Goal: Transaction & Acquisition: Purchase product/service

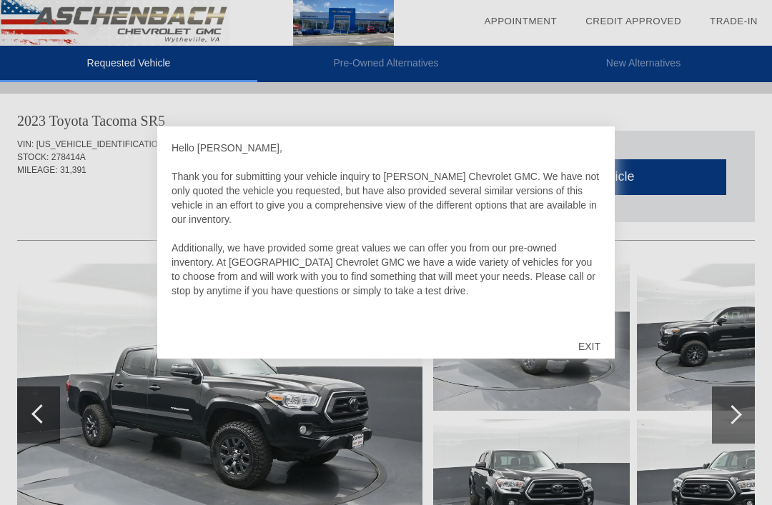
click at [598, 347] on div "EXIT" at bounding box center [589, 346] width 51 height 43
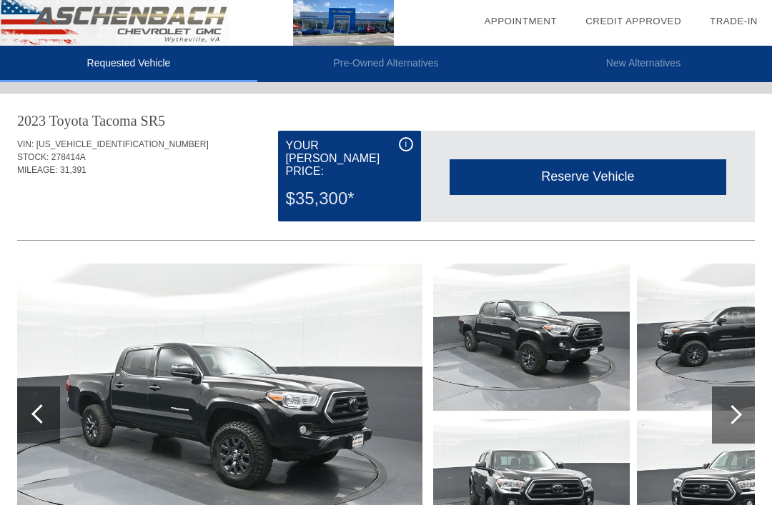
click at [407, 150] on div "i" at bounding box center [406, 144] width 14 height 14
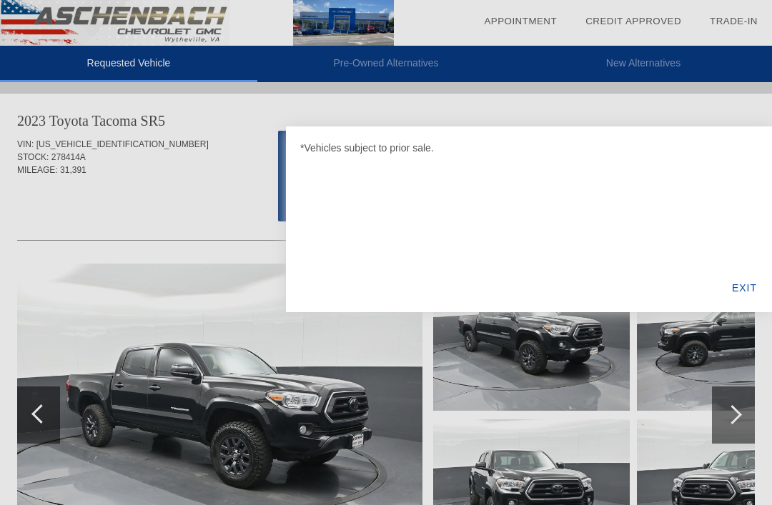
click at [763, 284] on div "EXIT" at bounding box center [744, 288] width 55 height 49
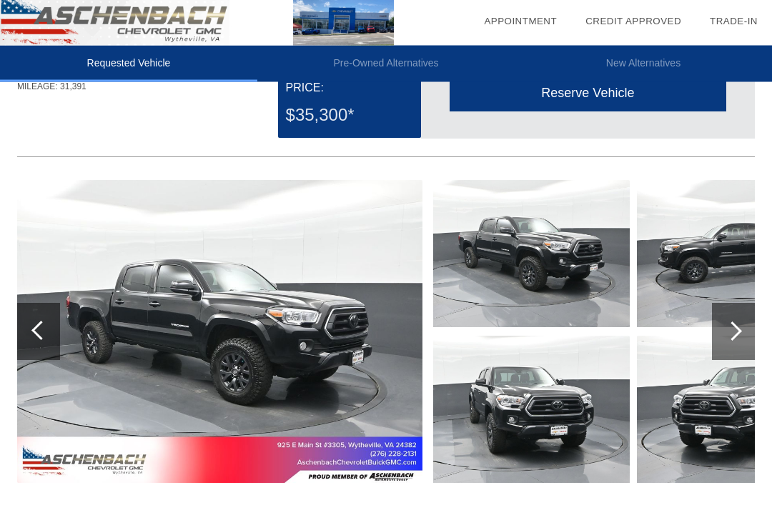
scroll to position [43, 0]
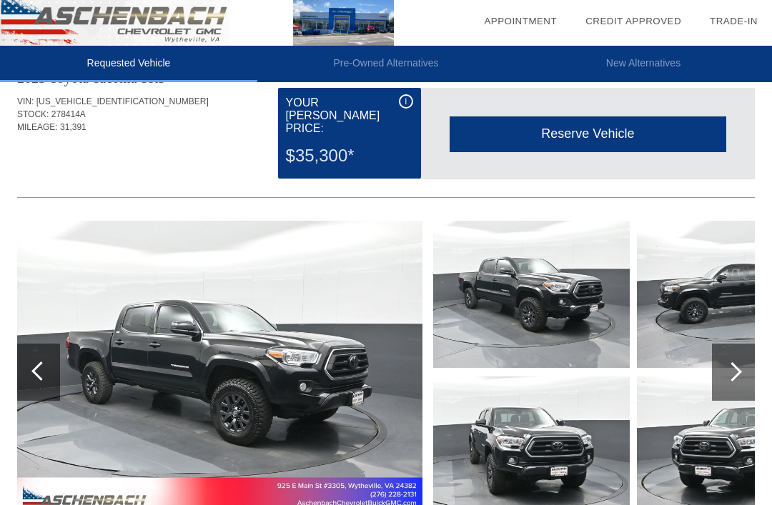
click at [645, 124] on div "Reserve Vehicle" at bounding box center [588, 134] width 277 height 35
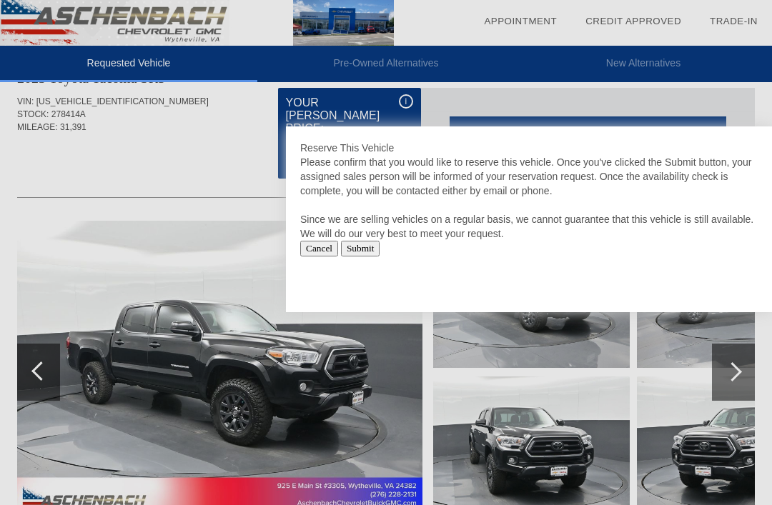
click at [66, 166] on div at bounding box center [386, 252] width 772 height 505
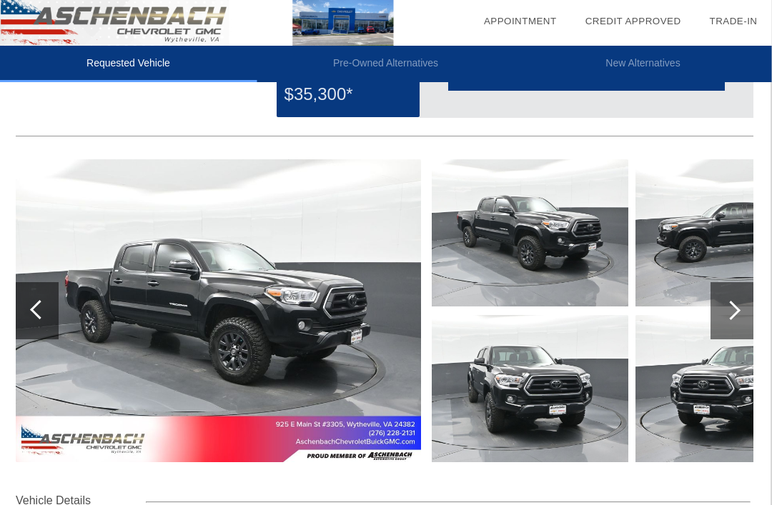
click at [743, 283] on div at bounding box center [732, 310] width 43 height 57
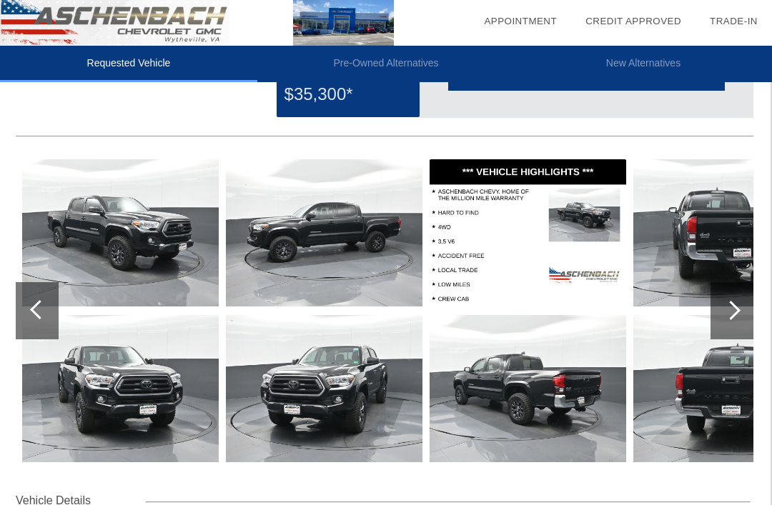
click at [734, 291] on div at bounding box center [731, 310] width 43 height 57
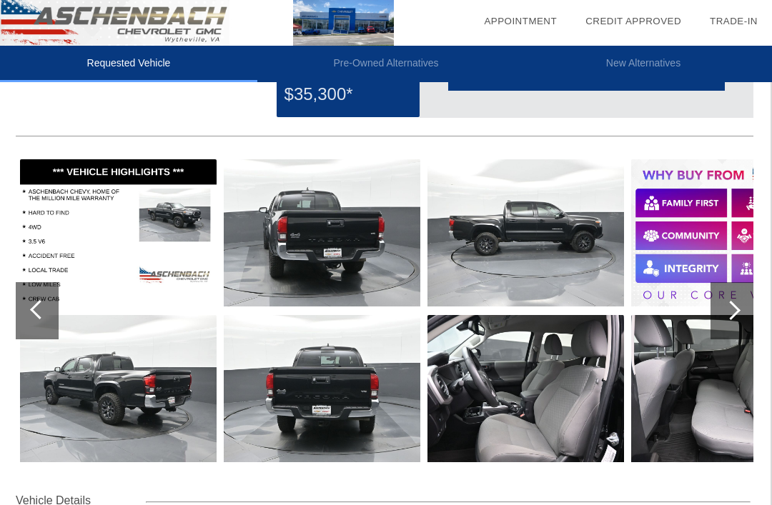
click at [33, 323] on div at bounding box center [37, 310] width 43 height 57
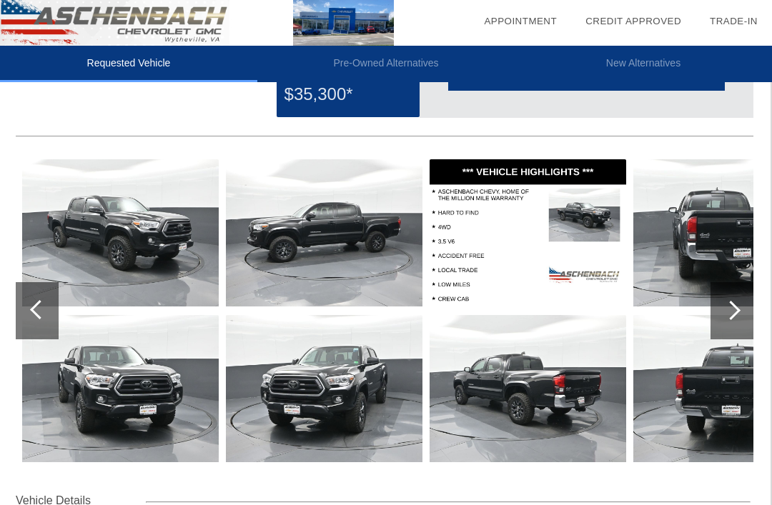
click at [395, 232] on img at bounding box center [324, 232] width 197 height 147
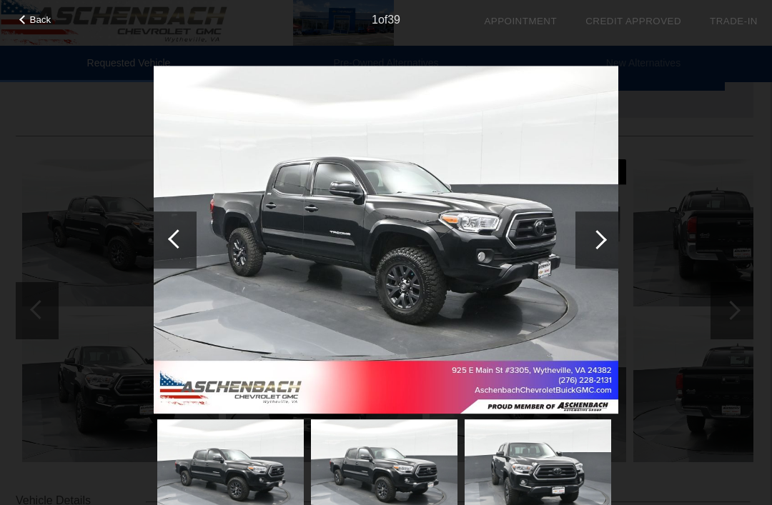
click at [605, 249] on div at bounding box center [596, 240] width 43 height 57
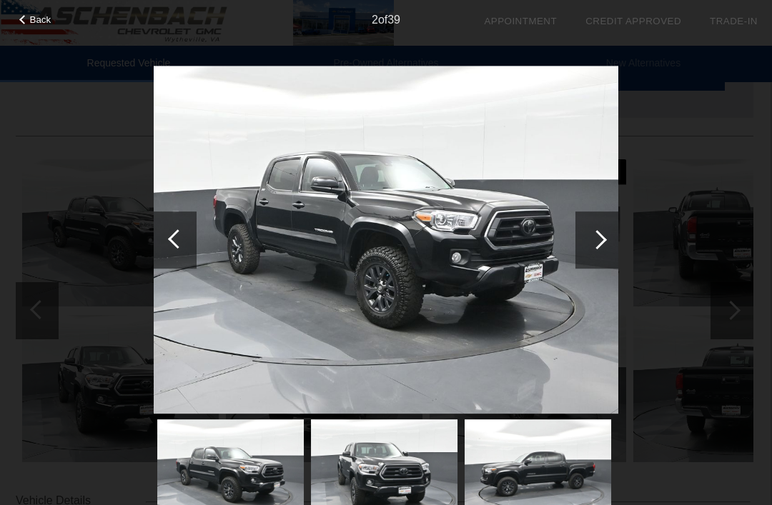
click at [604, 242] on div at bounding box center [597, 239] width 19 height 19
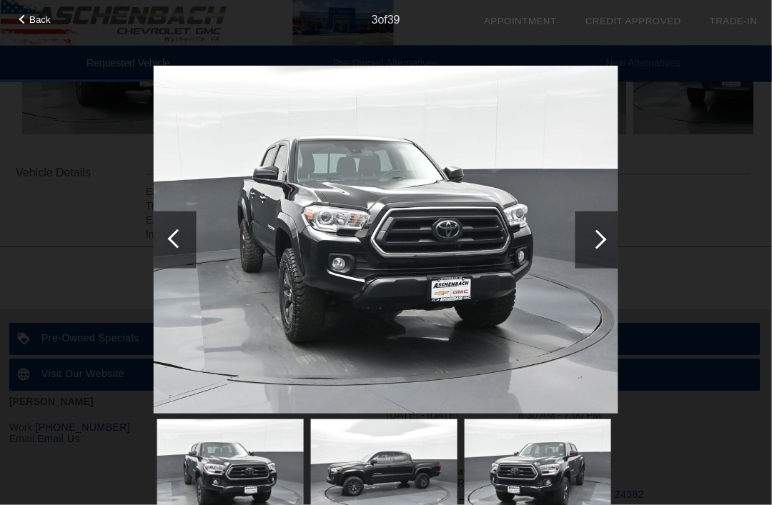
scroll to position [437, 1]
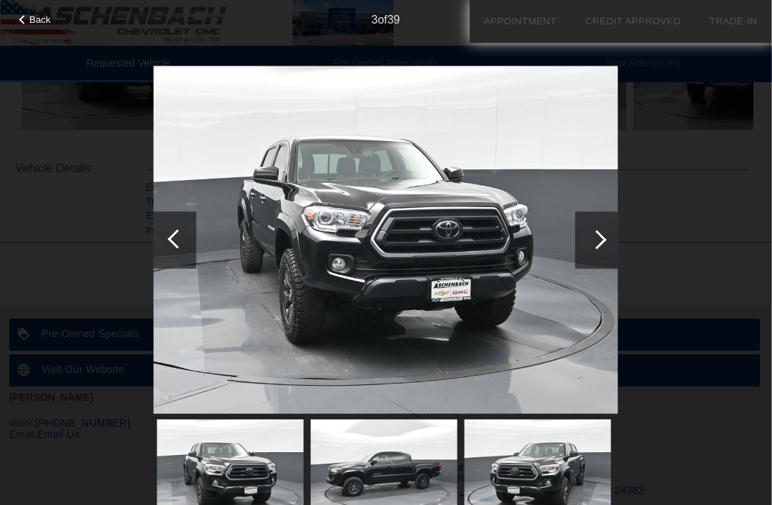
click at [595, 231] on div at bounding box center [596, 240] width 43 height 57
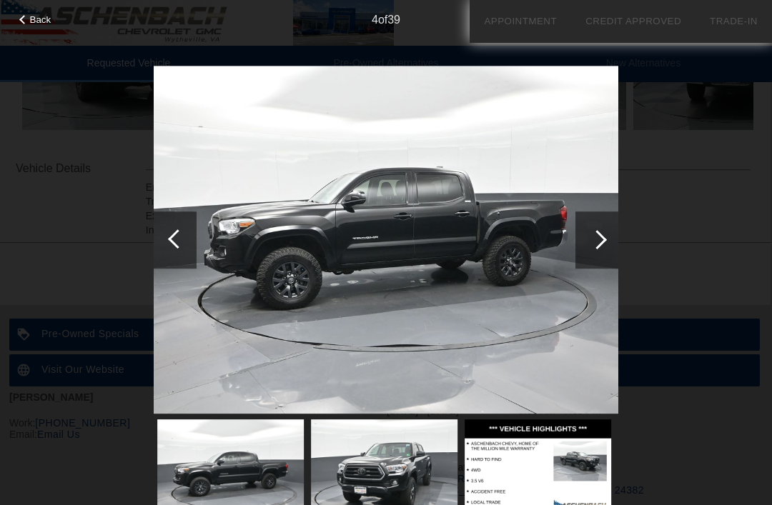
click at [595, 231] on div at bounding box center [596, 240] width 43 height 57
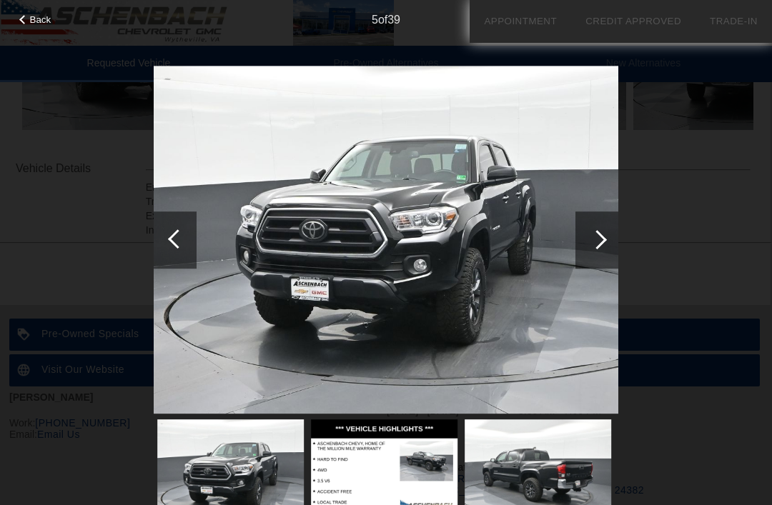
click at [593, 234] on div at bounding box center [597, 239] width 19 height 19
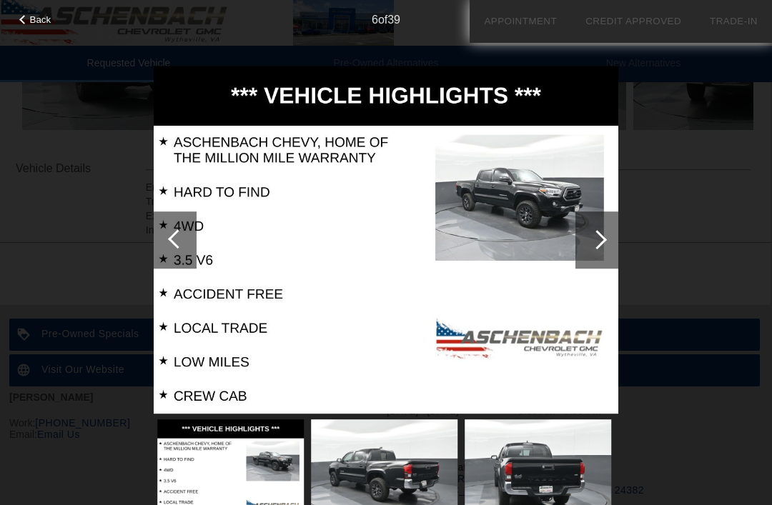
click at [593, 235] on div at bounding box center [597, 239] width 19 height 19
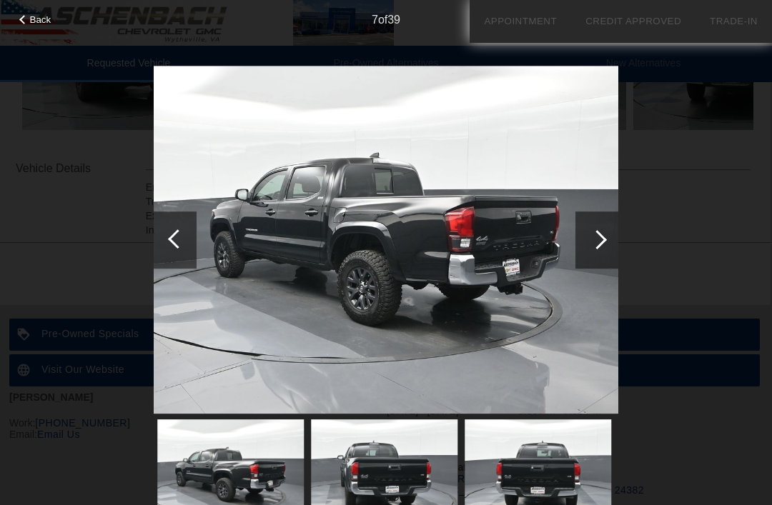
click at [587, 245] on div at bounding box center [596, 240] width 43 height 57
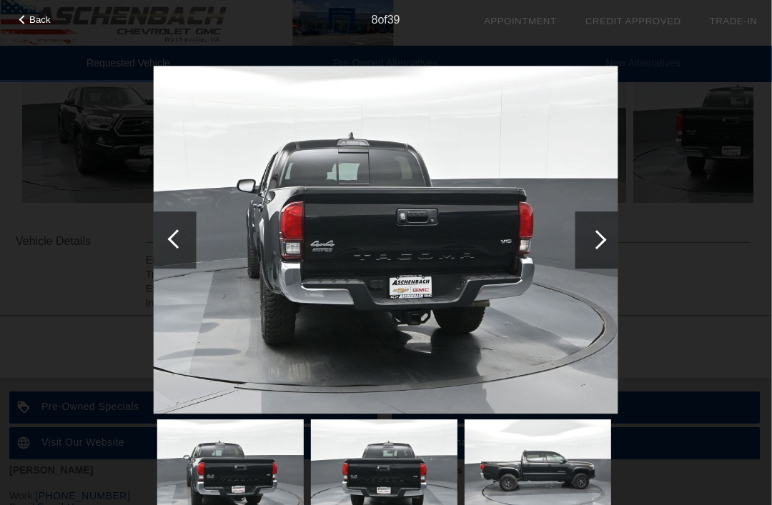
click at [604, 246] on div at bounding box center [596, 240] width 43 height 57
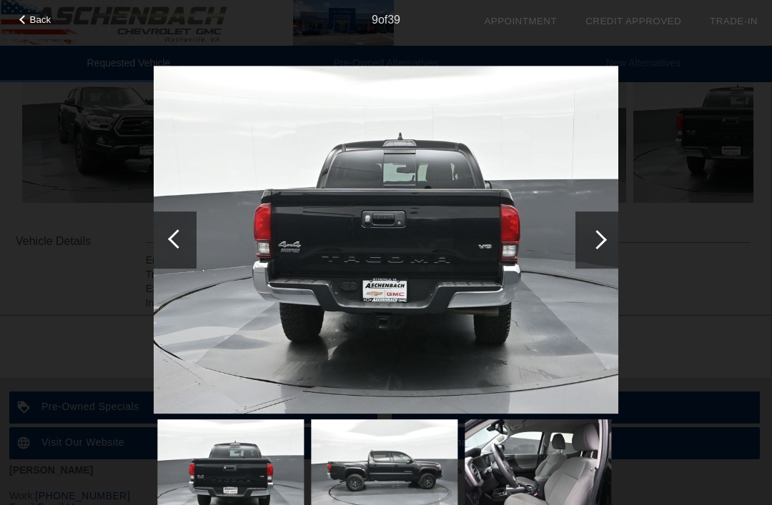
click at [593, 240] on div at bounding box center [597, 239] width 19 height 19
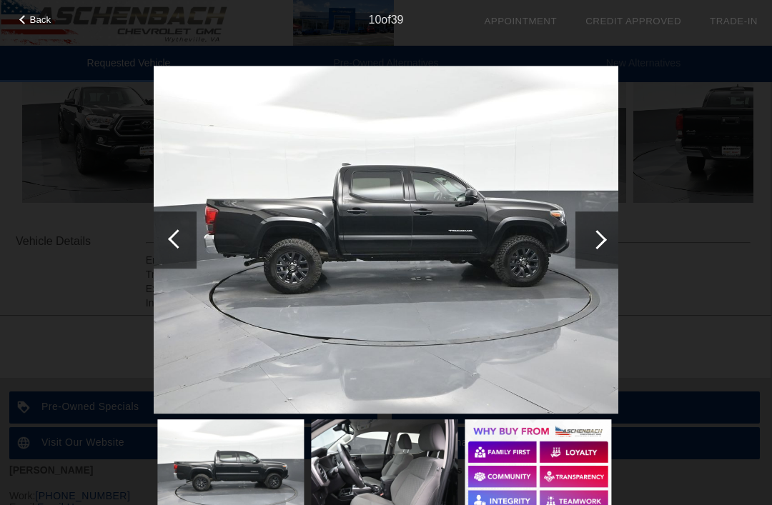
click at [591, 241] on div at bounding box center [597, 239] width 19 height 19
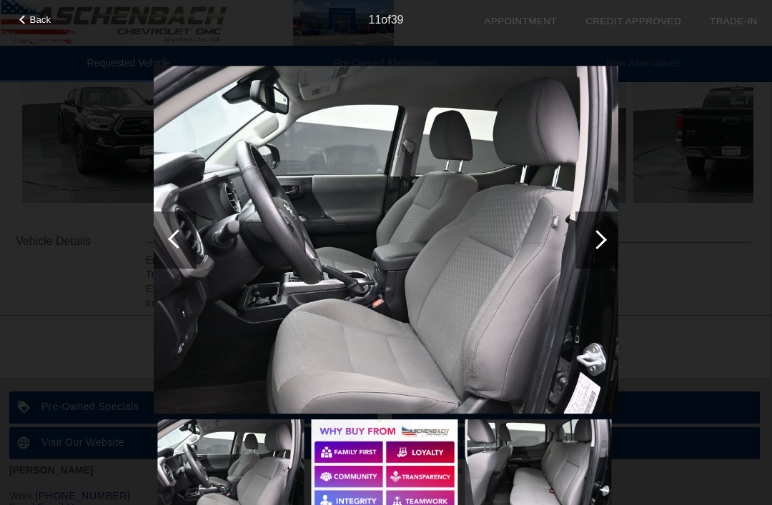
click at [587, 241] on div at bounding box center [596, 240] width 43 height 57
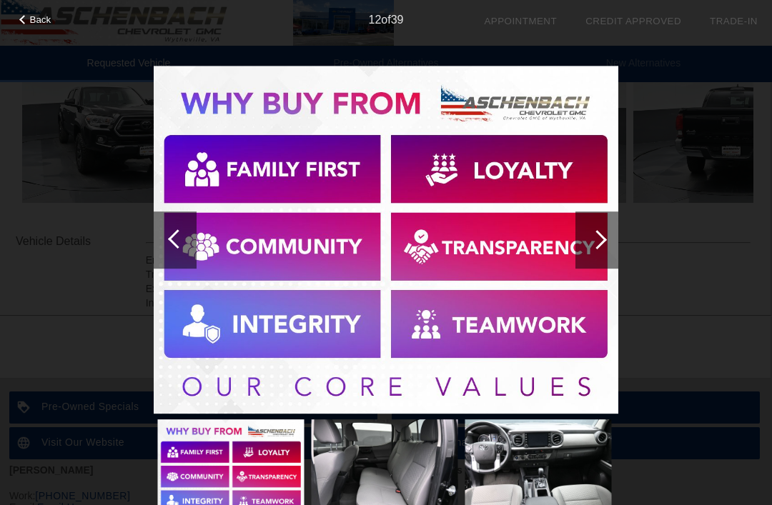
click at [594, 237] on div at bounding box center [597, 239] width 19 height 19
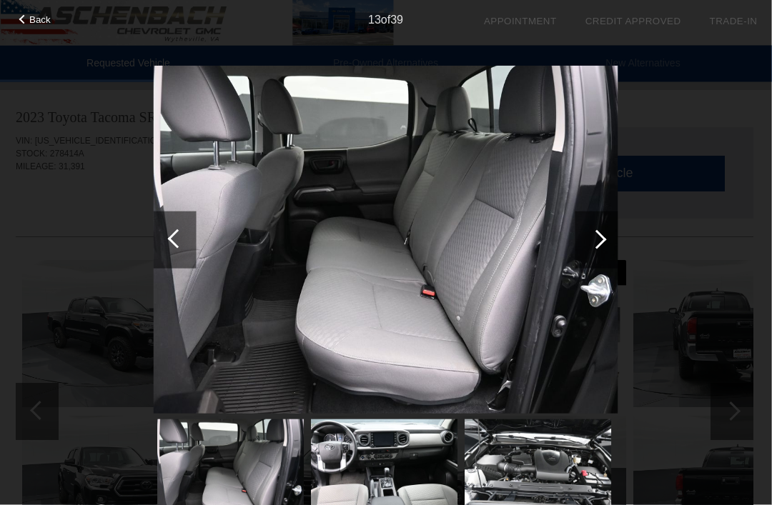
scroll to position [0, 1]
